Goal: Transaction & Acquisition: Purchase product/service

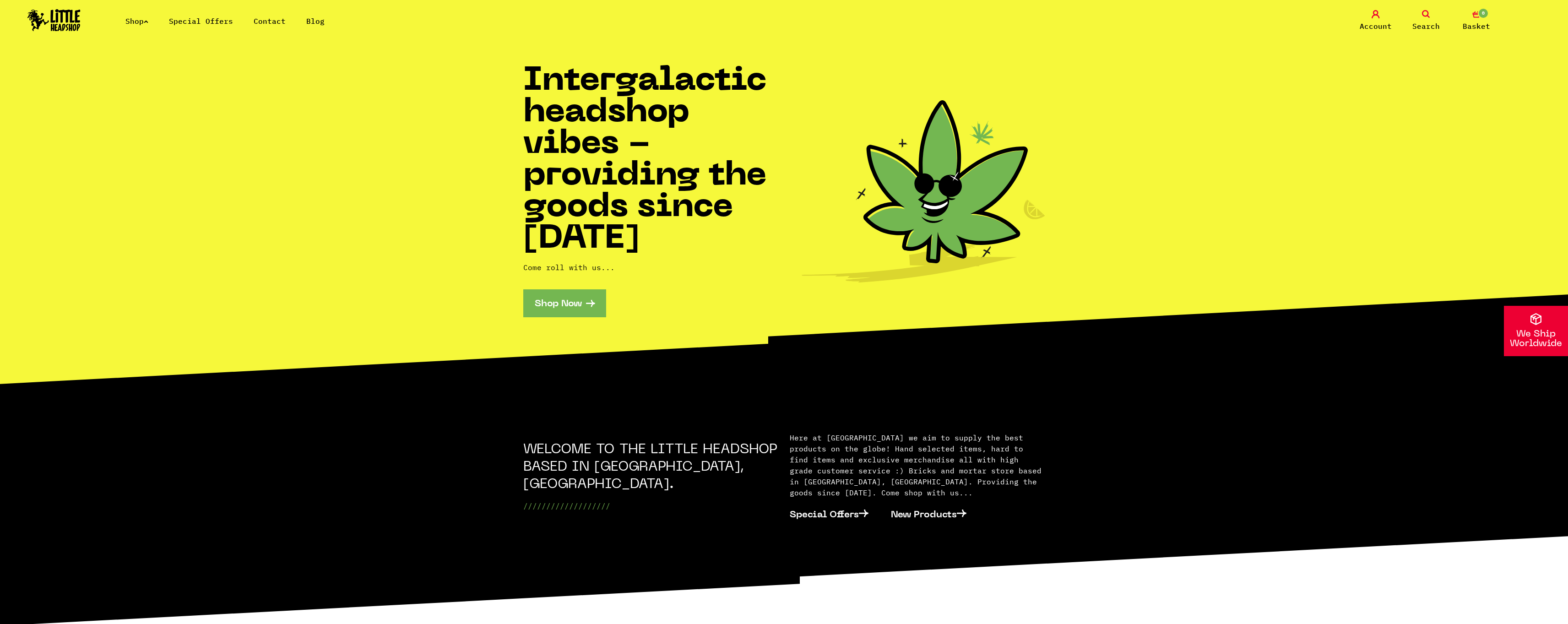
click at [138, 19] on link "Shop" at bounding box center [137, 21] width 23 height 9
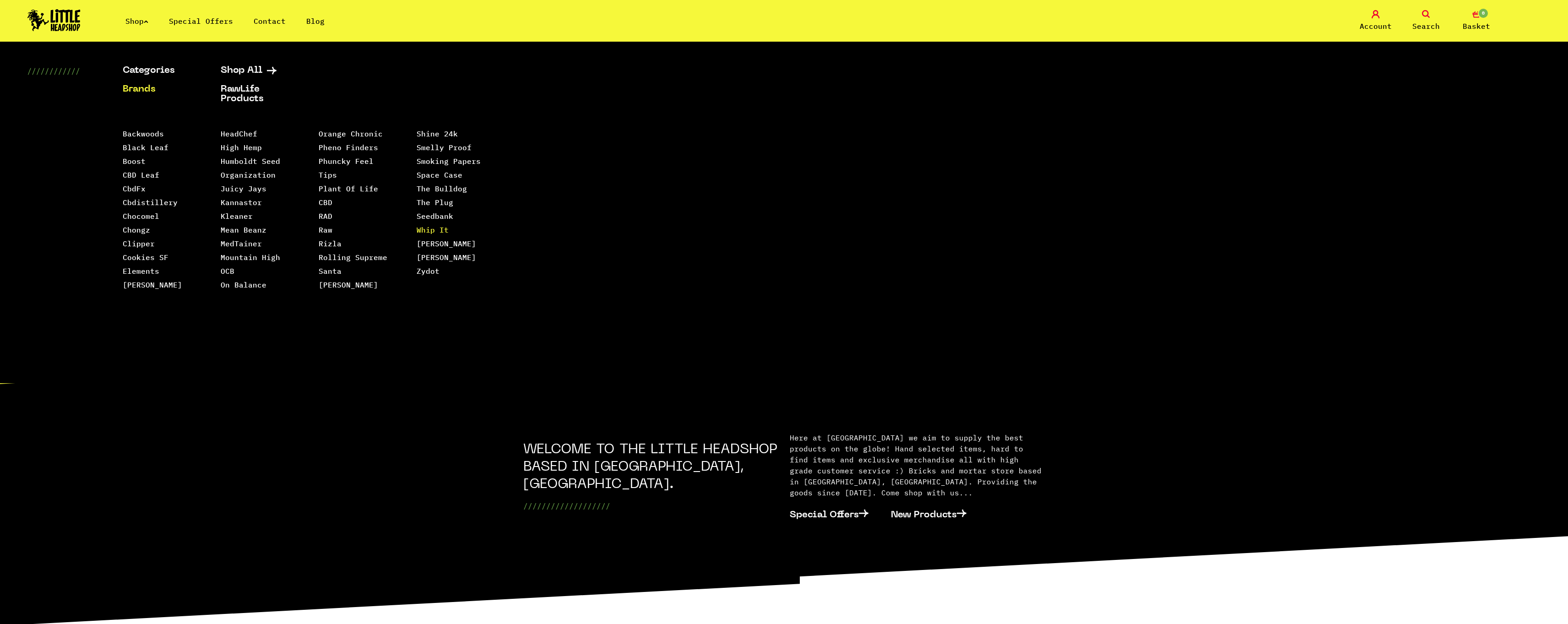
click at [431, 225] on link "Whip It" at bounding box center [433, 229] width 32 height 9
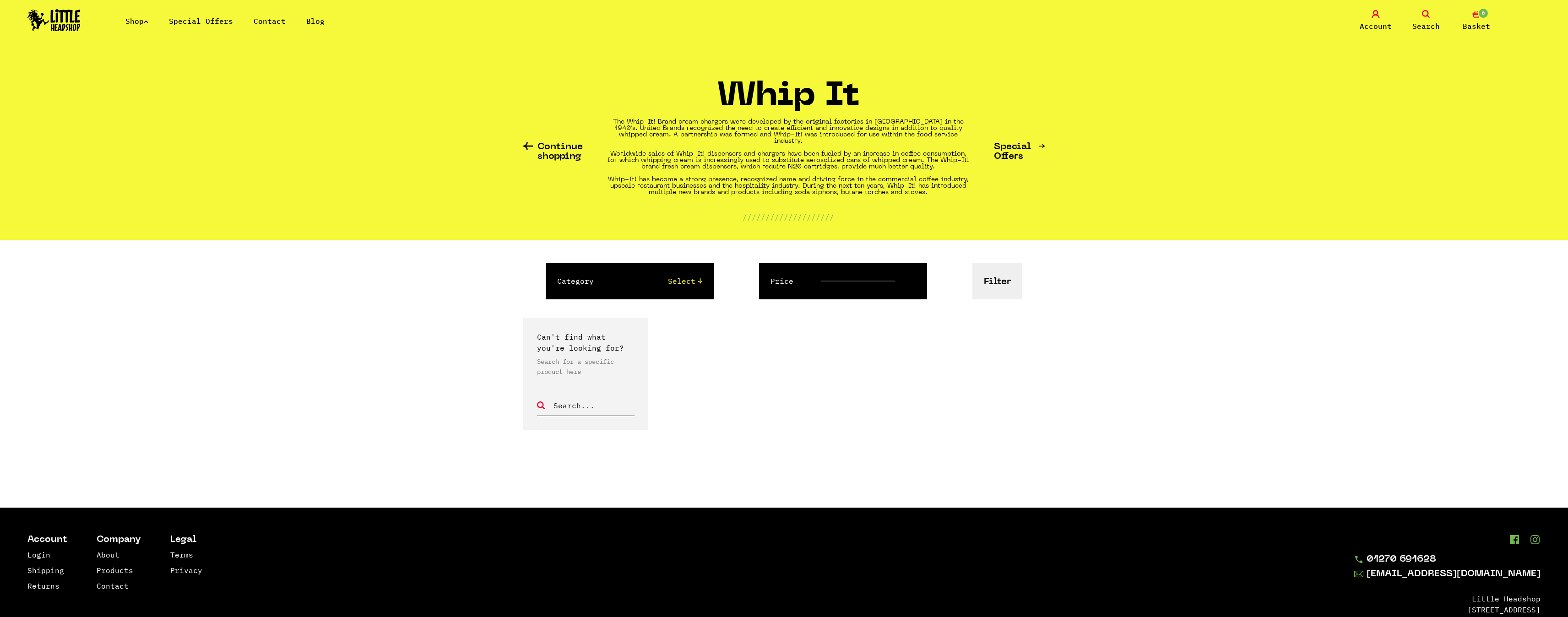
click at [1004, 152] on link "Special Offers" at bounding box center [1019, 152] width 51 height 19
click at [683, 276] on select "Select" at bounding box center [657, 281] width 90 height 11
drag, startPoint x: 683, startPoint y: 274, endPoint x: 678, endPoint y: 279, distance: 7.1
click at [683, 276] on select "Select" at bounding box center [657, 281] width 90 height 11
click at [137, 26] on link "Shop" at bounding box center [137, 21] width 23 height 9
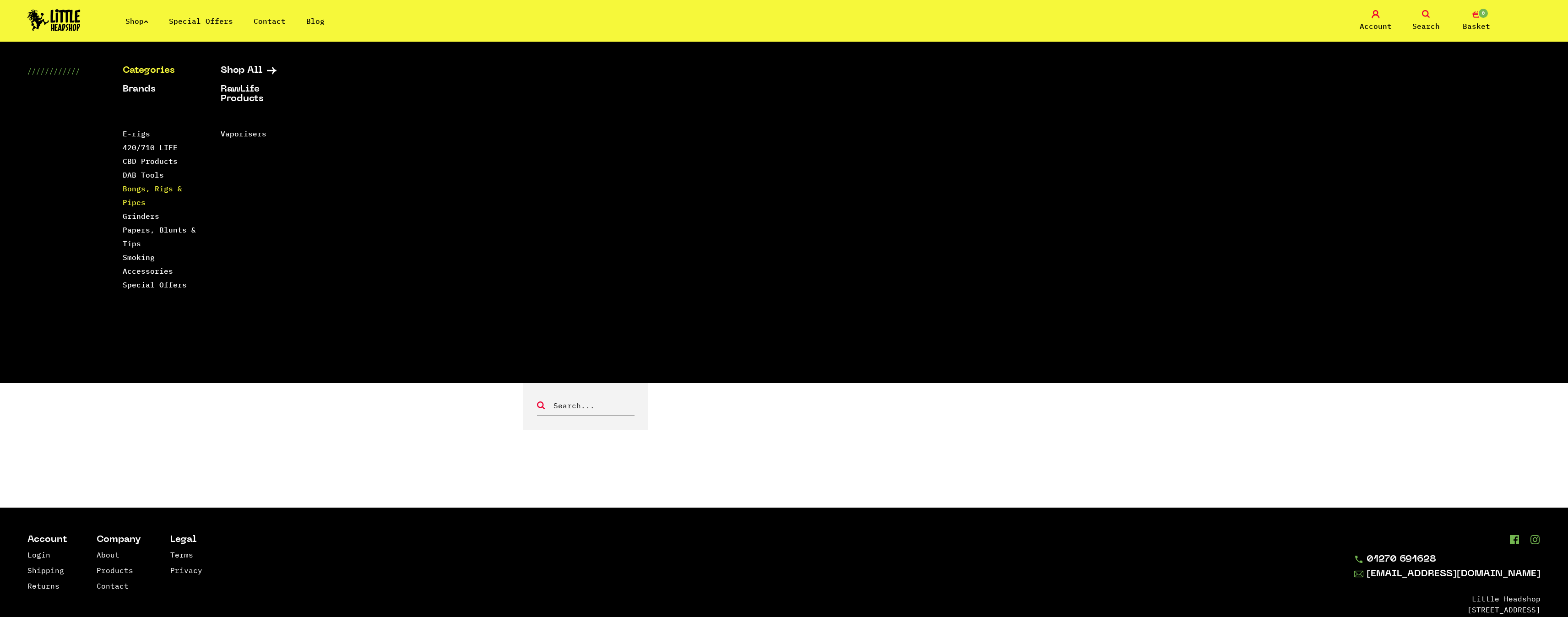
click at [138, 187] on link "Bongs, Rigs & Pipes" at bounding box center [152, 196] width 60 height 23
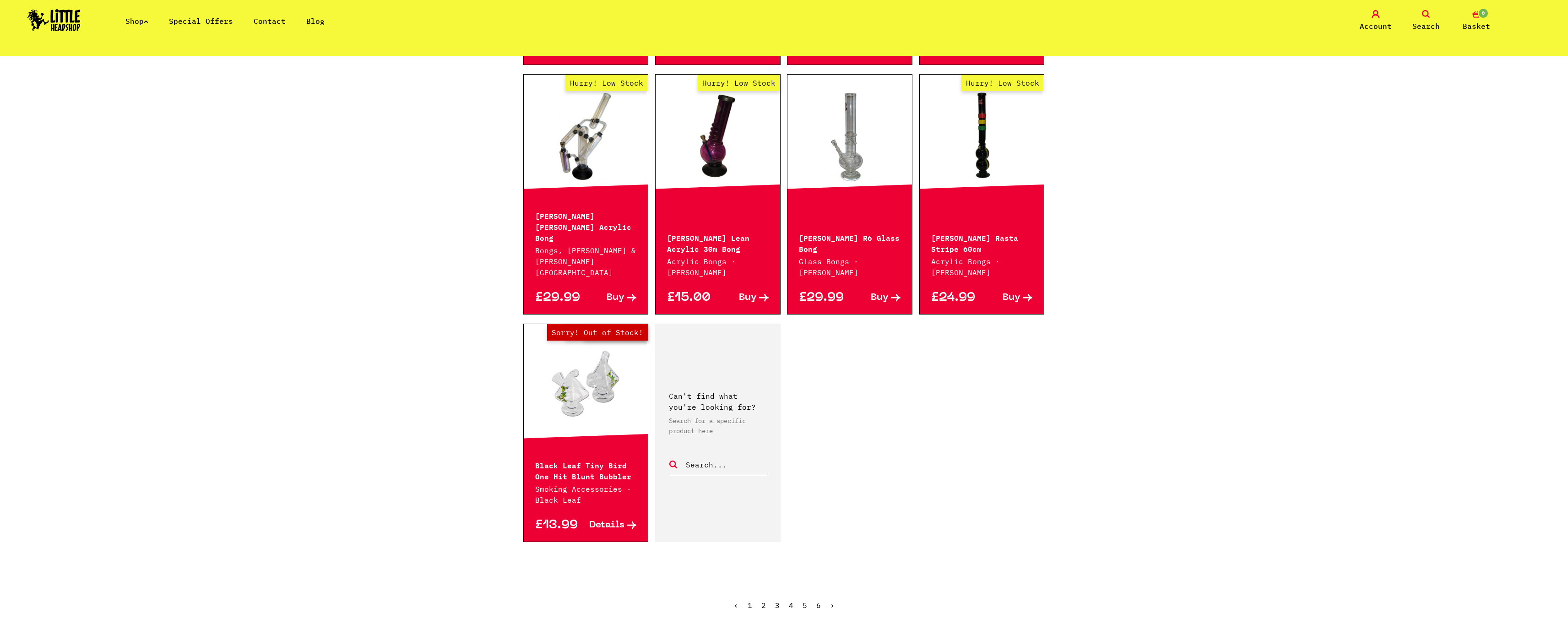
scroll to position [1419, 0]
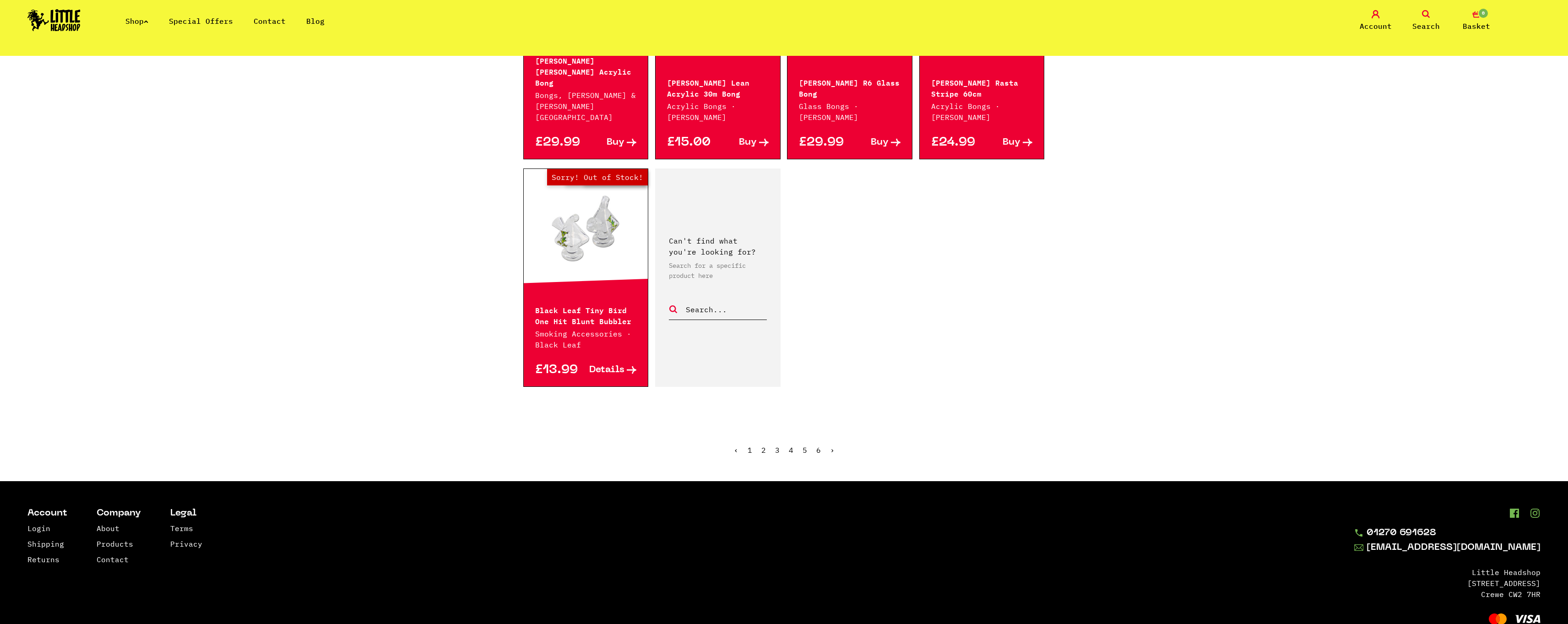
click at [762, 437] on ul "‹ 1 2 3 4 5 6 ›" at bounding box center [784, 457] width 522 height 40
click at [762, 445] on link "2" at bounding box center [763, 449] width 4 height 9
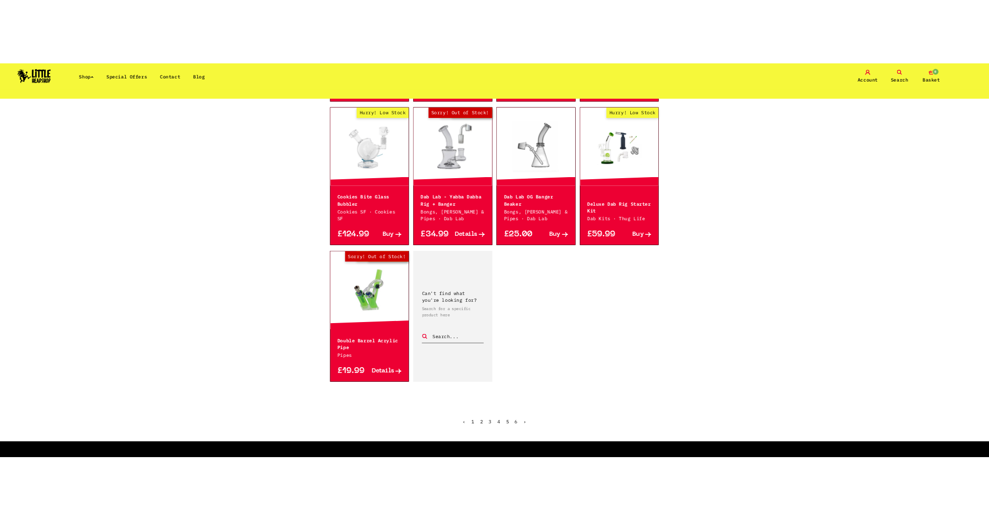
scroll to position [1454, 0]
